Goal: Transaction & Acquisition: Register for event/course

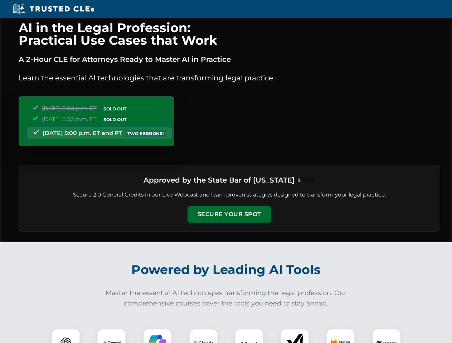
click at [229, 215] on button "Secure Your Spot" at bounding box center [229, 214] width 84 height 16
click at [66, 336] on img at bounding box center [65, 343] width 21 height 21
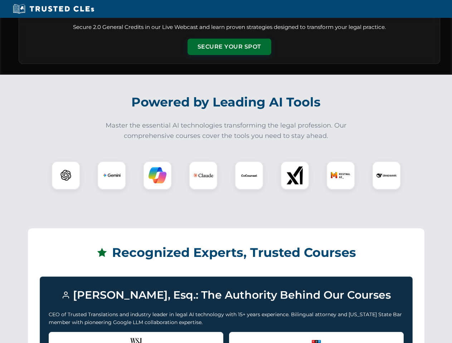
click at [112, 336] on div "Recognized by the WSJ [PERSON_NAME] was featured for his expertise in AI legal …" at bounding box center [136, 346] width 175 height 29
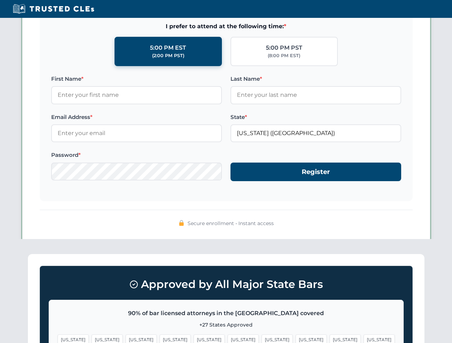
click at [261, 336] on span "[US_STATE]" at bounding box center [276, 340] width 31 height 10
click at [329, 336] on span "[US_STATE]" at bounding box center [344, 340] width 31 height 10
